Goal: Task Accomplishment & Management: Use online tool/utility

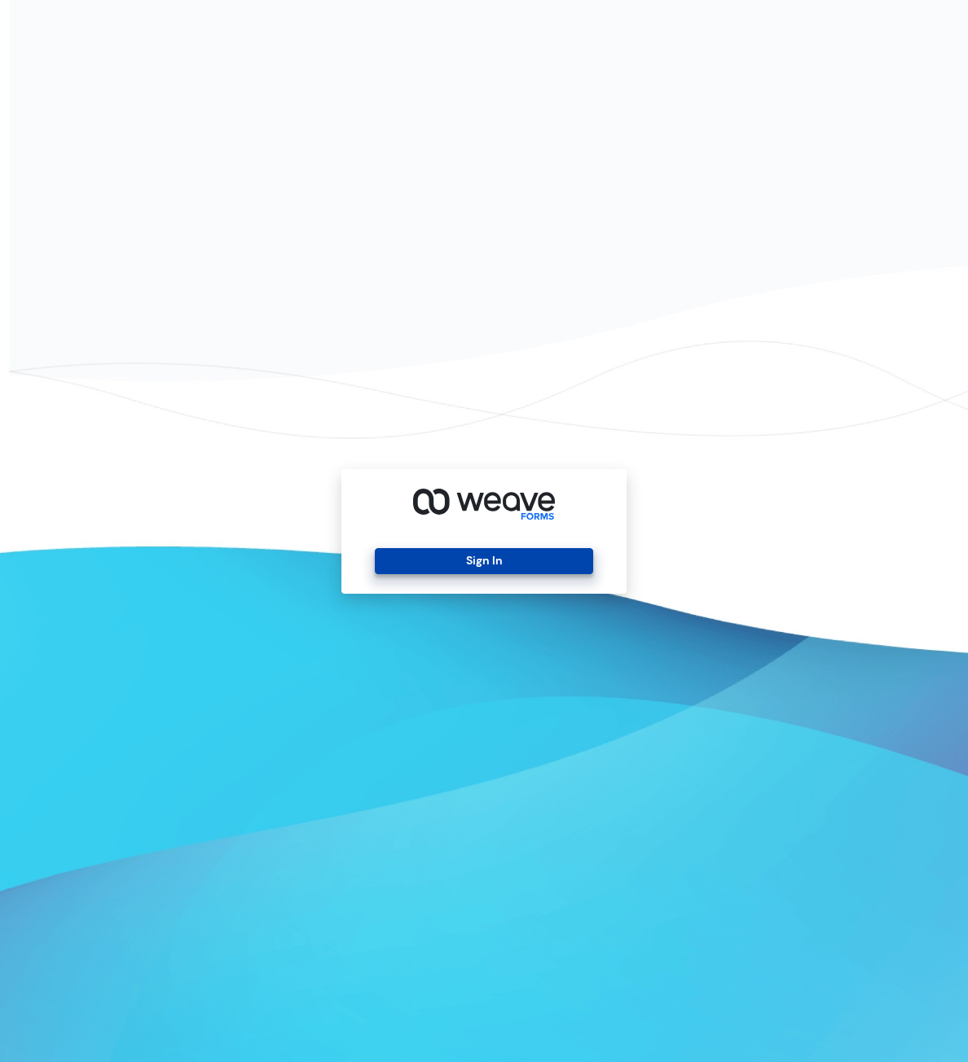
click at [455, 556] on button "Sign In" at bounding box center [483, 561] width 217 height 26
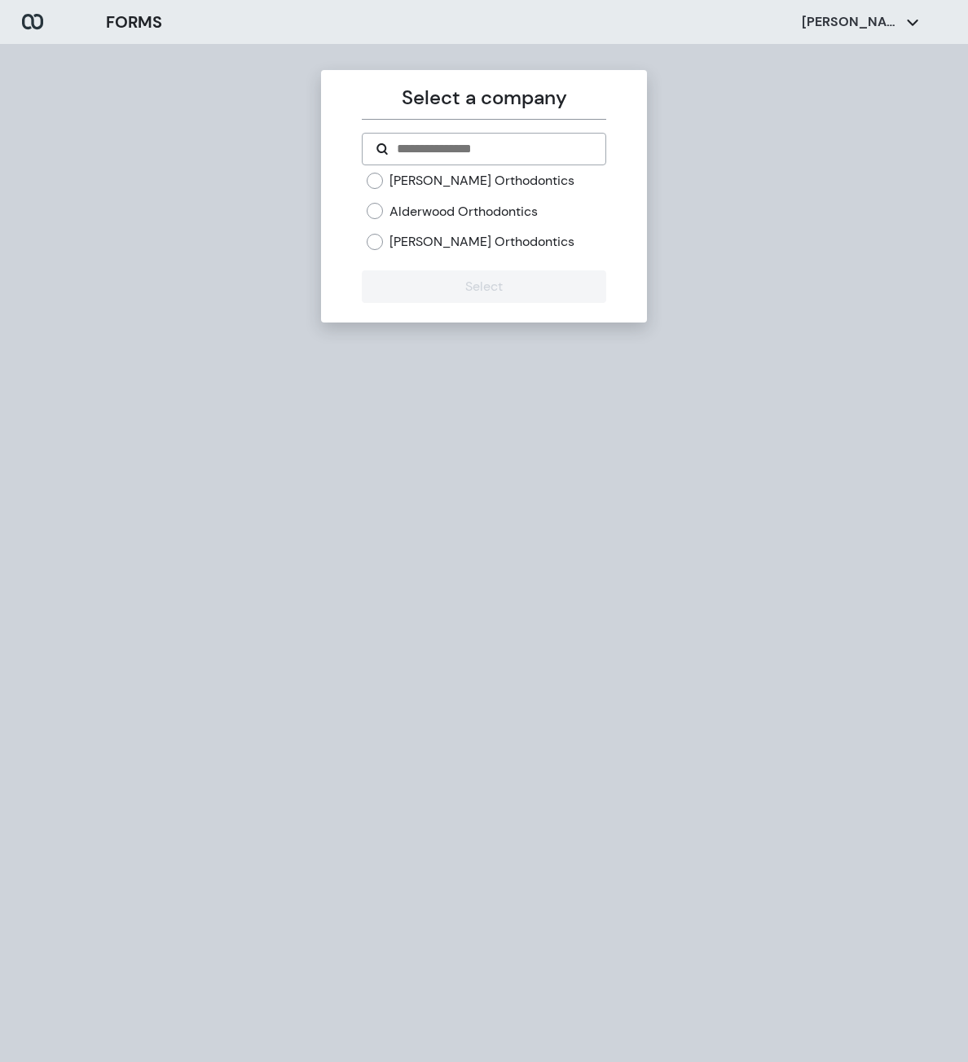
click at [376, 190] on div "[PERSON_NAME] Orthodontics [GEOGRAPHIC_DATA] Orthodontics [PERSON_NAME] Orthodo…" at bounding box center [486, 211] width 239 height 79
click at [461, 277] on button "Select" at bounding box center [484, 286] width 244 height 33
